Goal: Communication & Community: Answer question/provide support

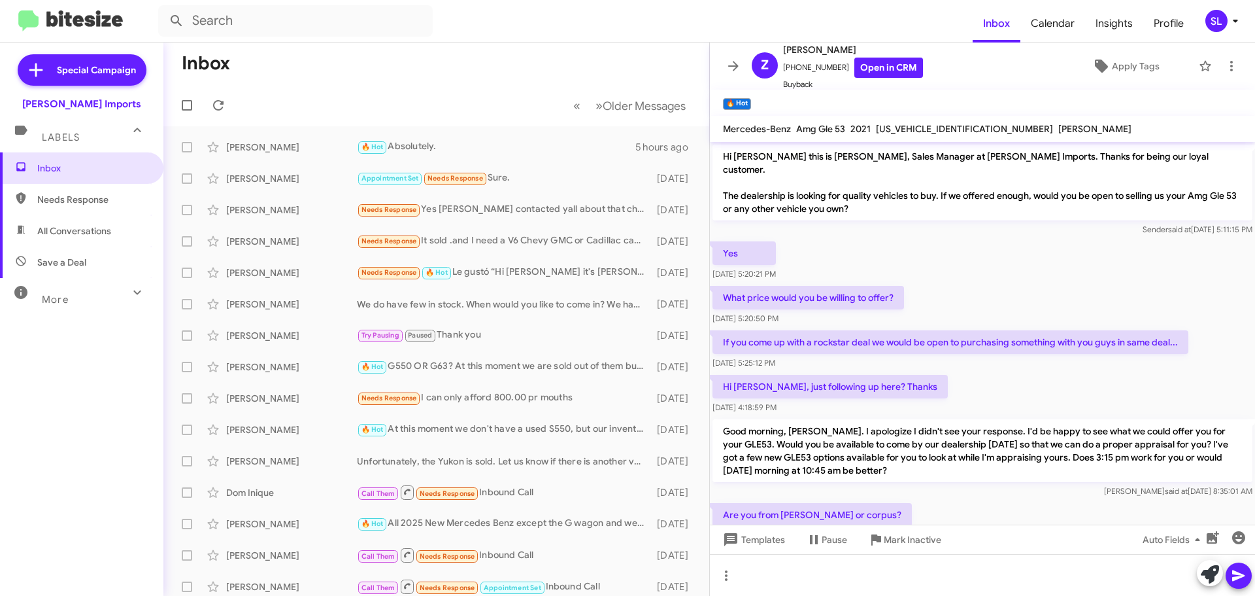
scroll to position [560, 0]
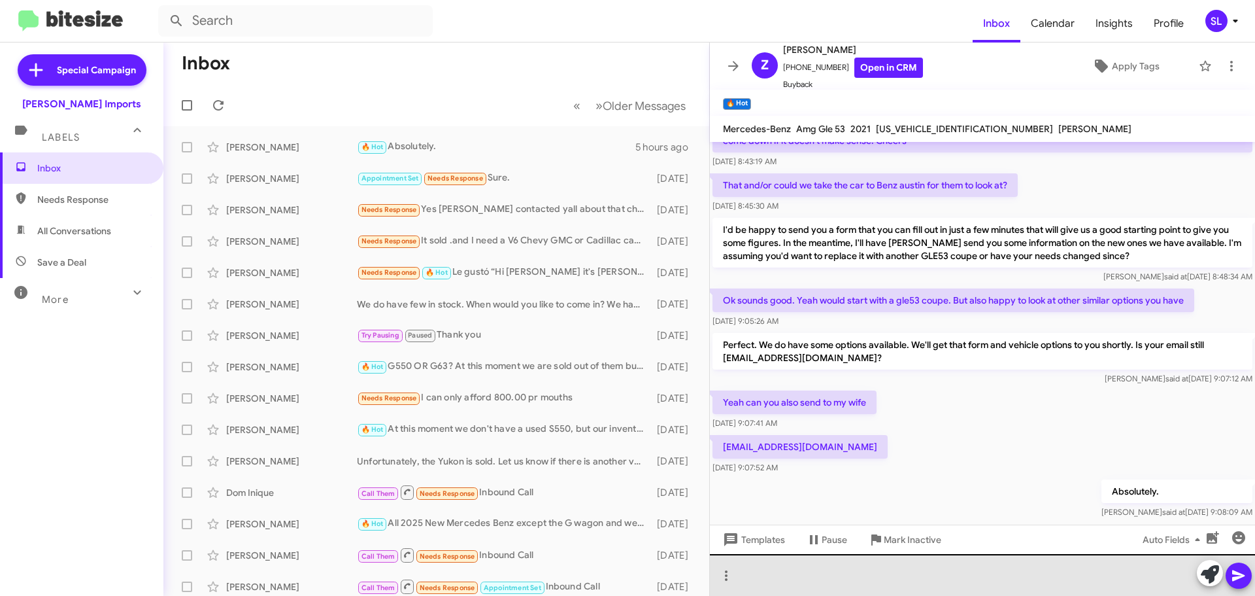
click at [830, 576] on div at bounding box center [982, 575] width 545 height 42
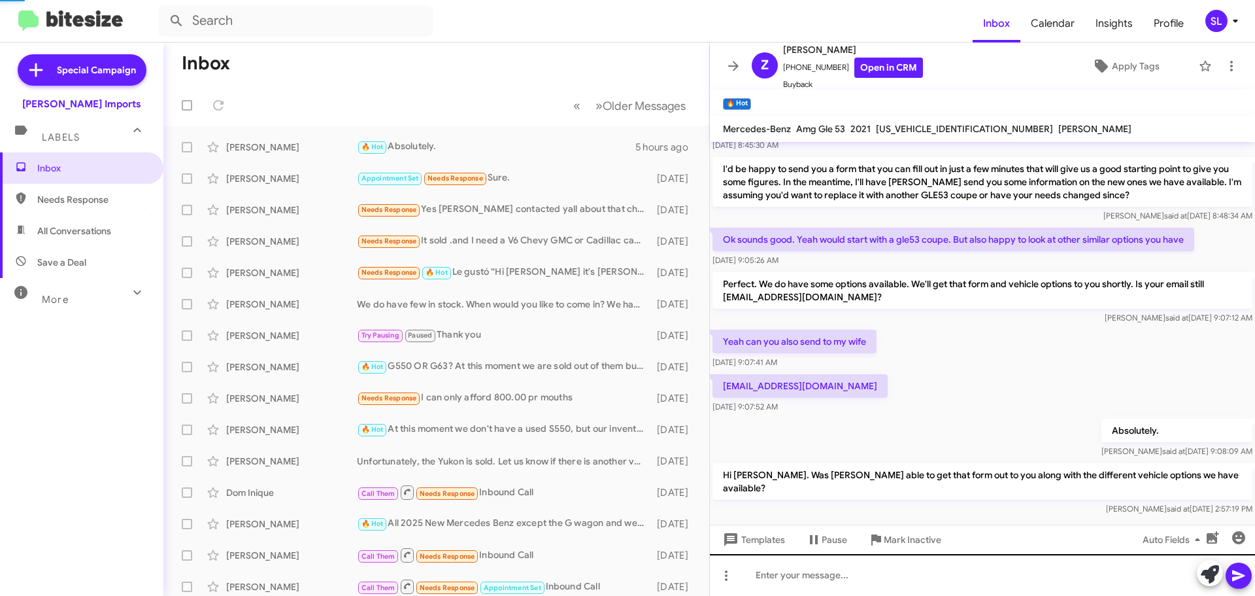
scroll to position [633, 0]
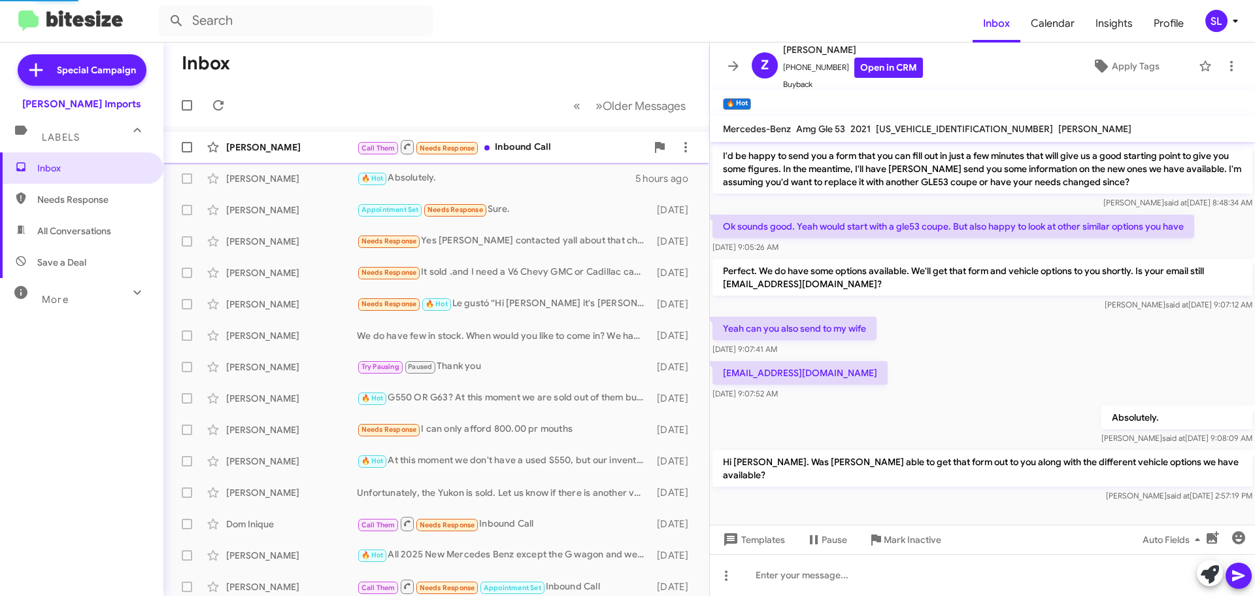
click at [533, 140] on div "Call Them Needs Response Inbound Call" at bounding box center [502, 147] width 290 height 16
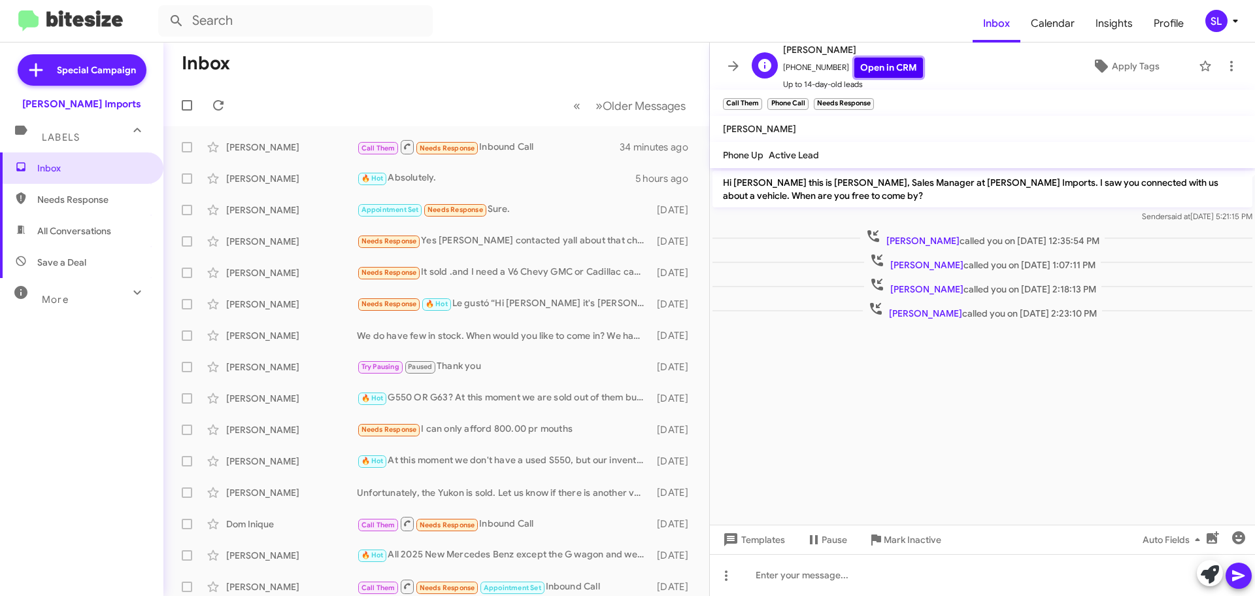
click at [891, 65] on link "Open in CRM" at bounding box center [888, 68] width 69 height 20
click at [739, 73] on icon at bounding box center [734, 66] width 16 height 16
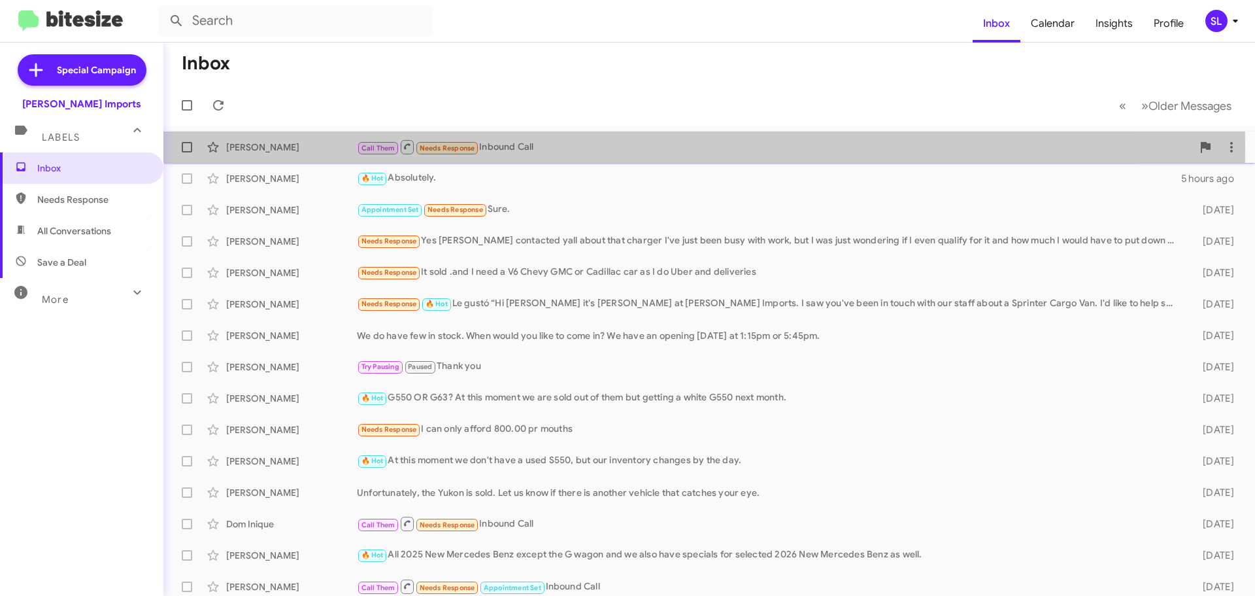
click at [277, 146] on div "[PERSON_NAME]" at bounding box center [291, 147] width 131 height 13
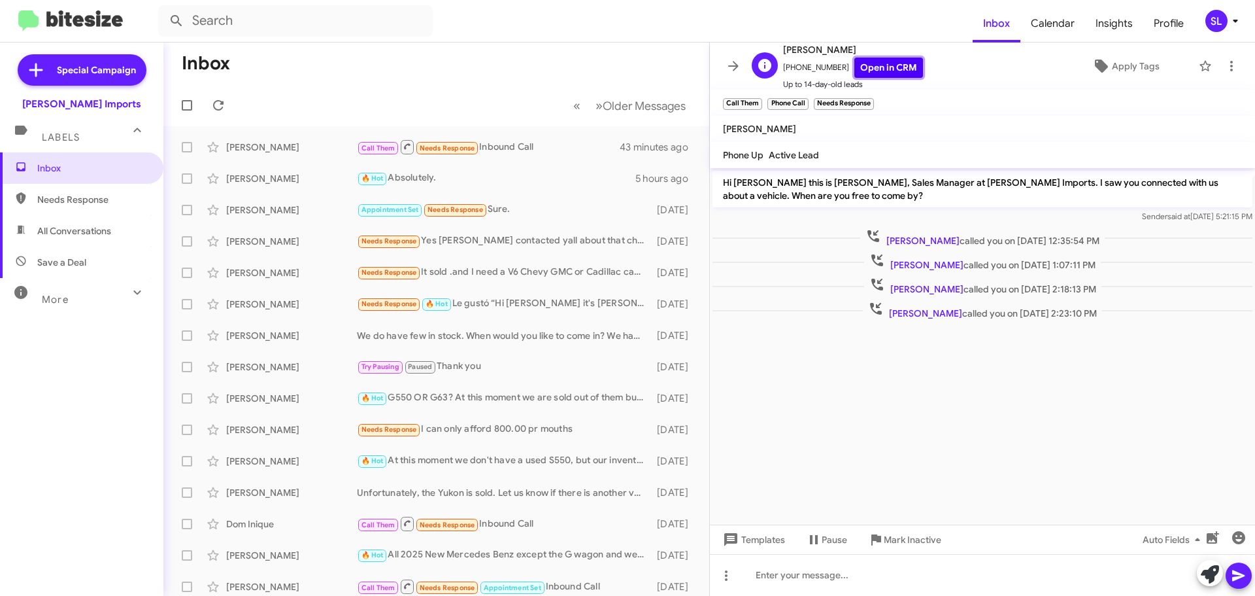
click at [858, 70] on link "Open in CRM" at bounding box center [888, 68] width 69 height 20
click at [223, 106] on icon at bounding box center [219, 105] width 16 height 16
